Goal: Transaction & Acquisition: Purchase product/service

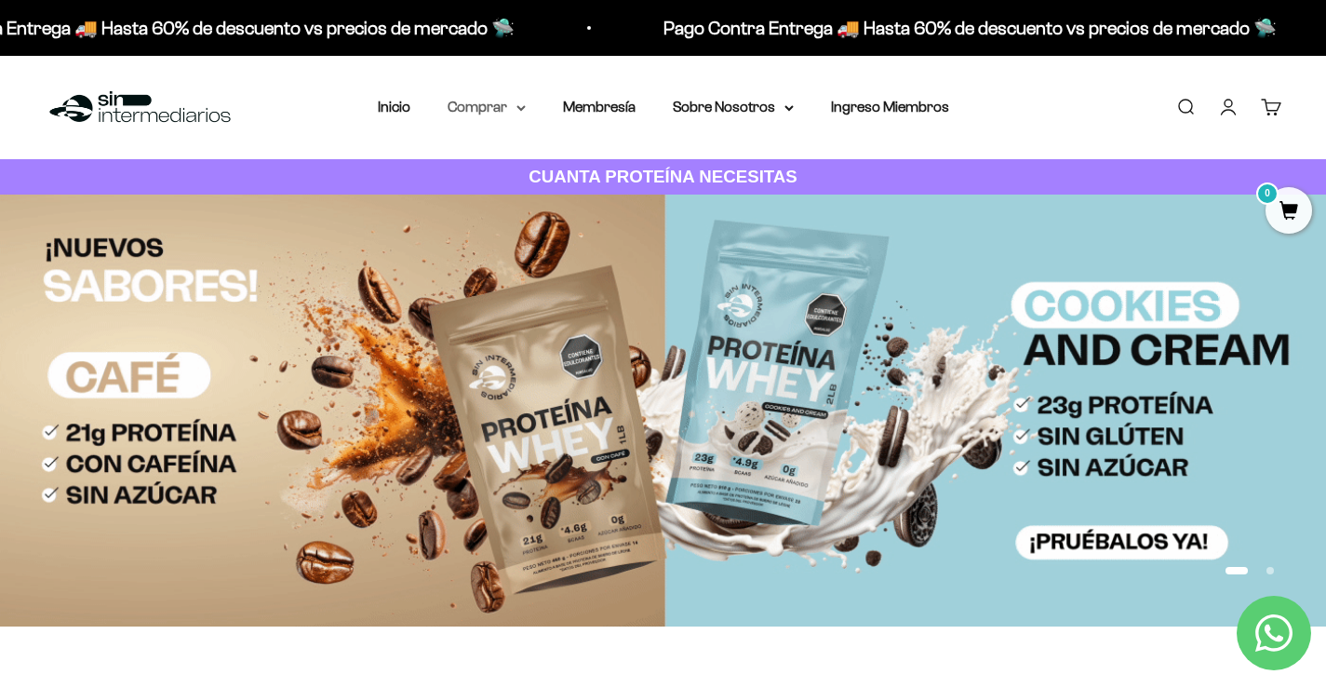
click at [501, 108] on summary "Comprar" at bounding box center [486, 107] width 78 height 24
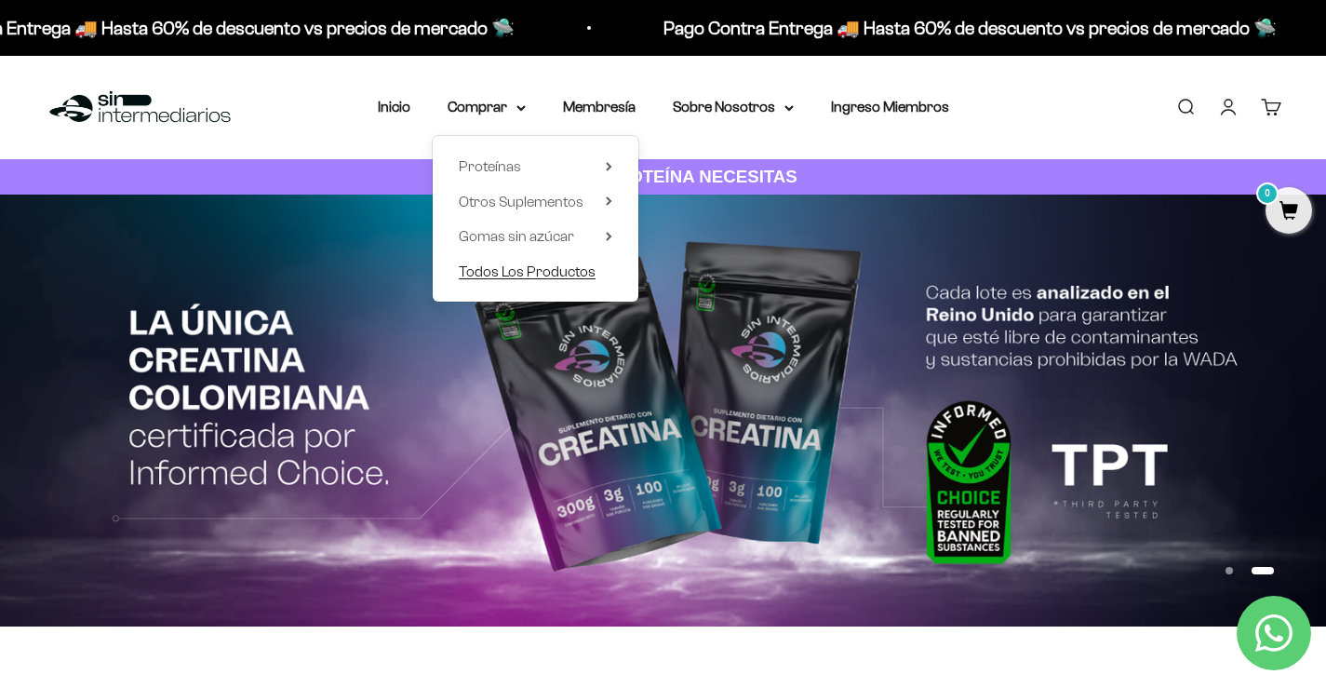
click at [518, 267] on span "Todos Los Productos" at bounding box center [527, 271] width 137 height 16
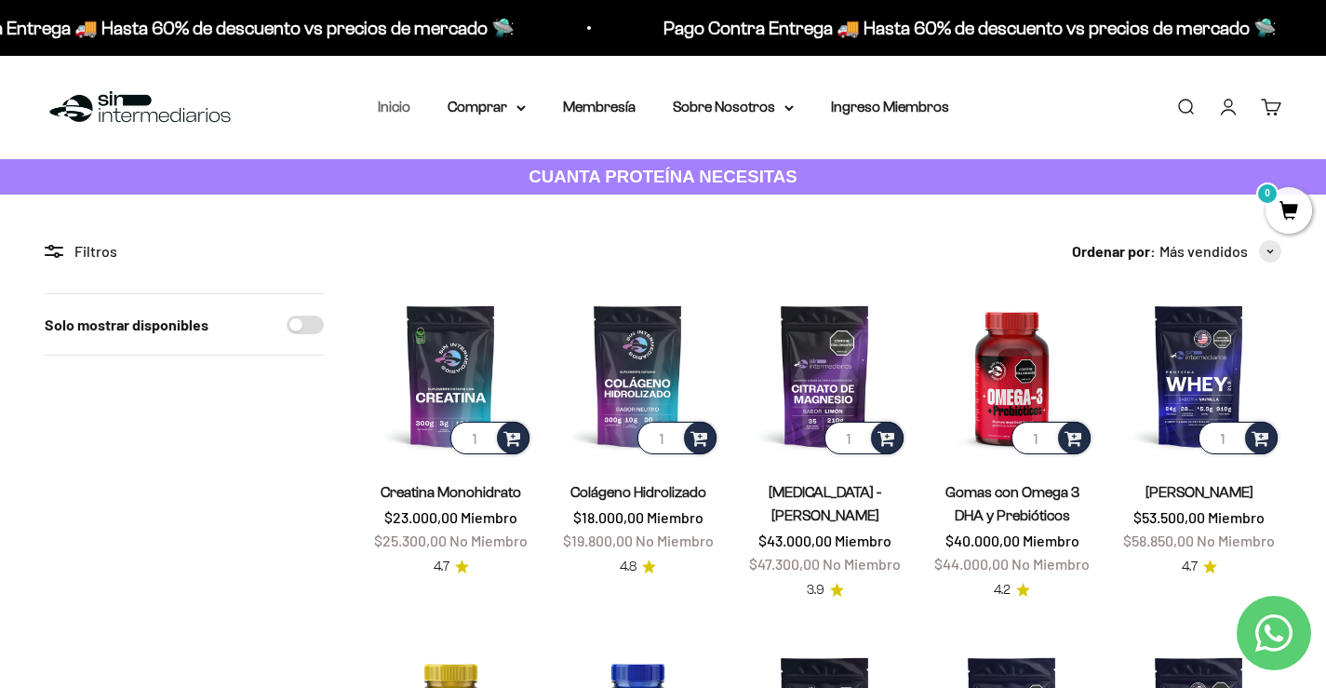
click at [389, 100] on link "Inicio" at bounding box center [394, 107] width 33 height 16
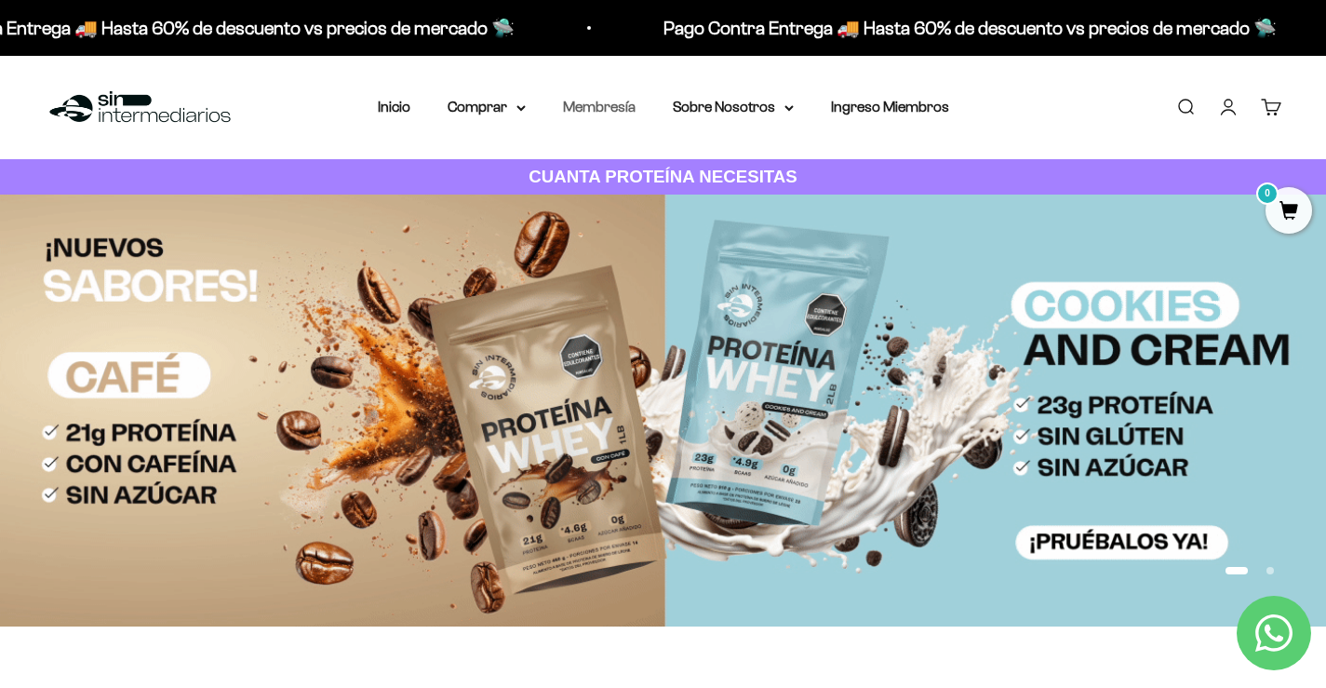
click at [602, 100] on link "Membresía" at bounding box center [599, 107] width 73 height 16
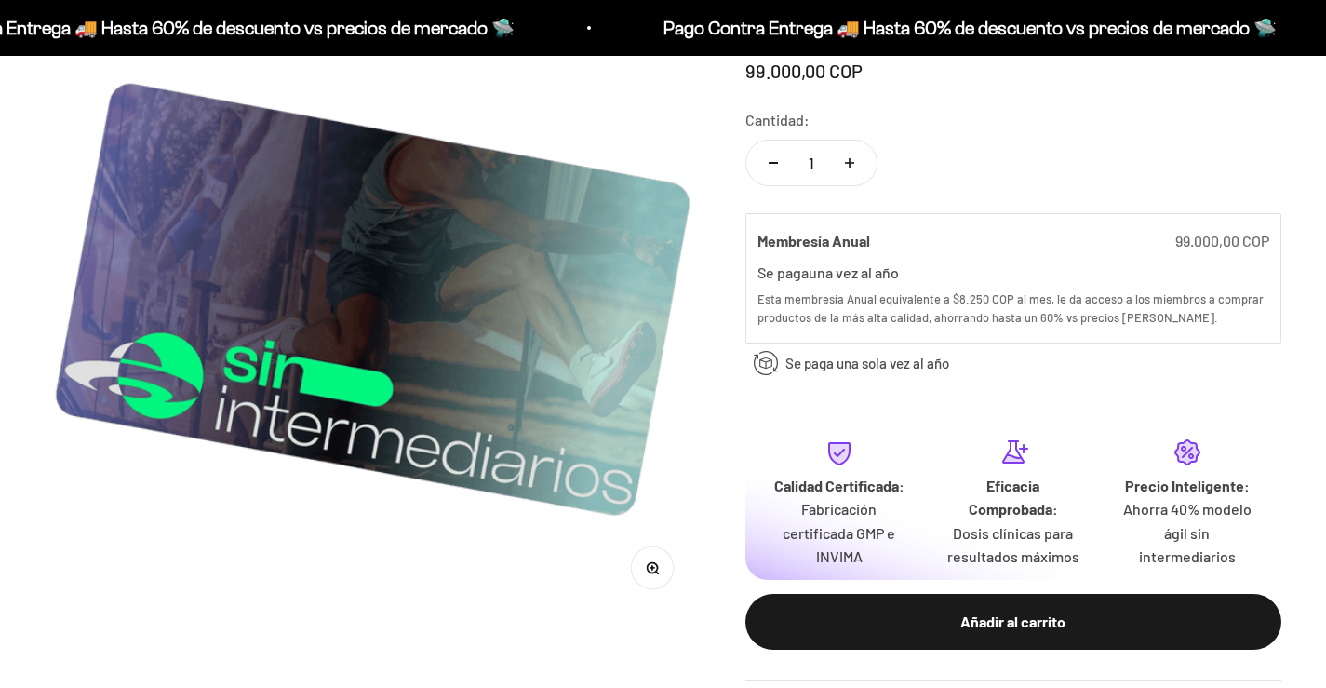
scroll to position [279, 0]
